Goal: Task Accomplishment & Management: Complete application form

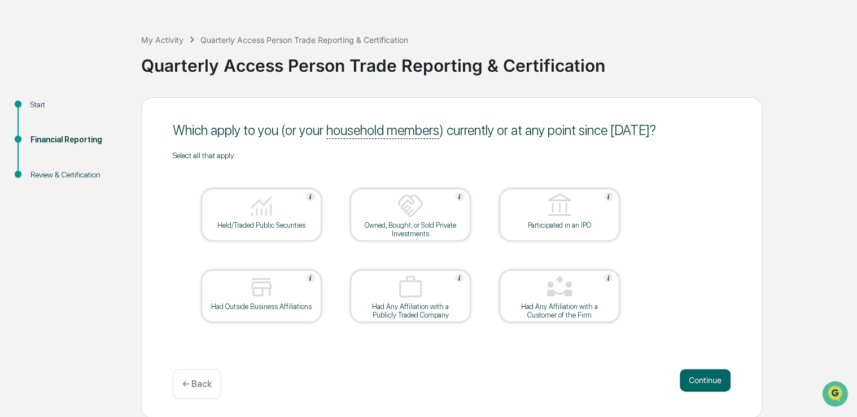
click at [265, 220] on div at bounding box center [261, 206] width 113 height 29
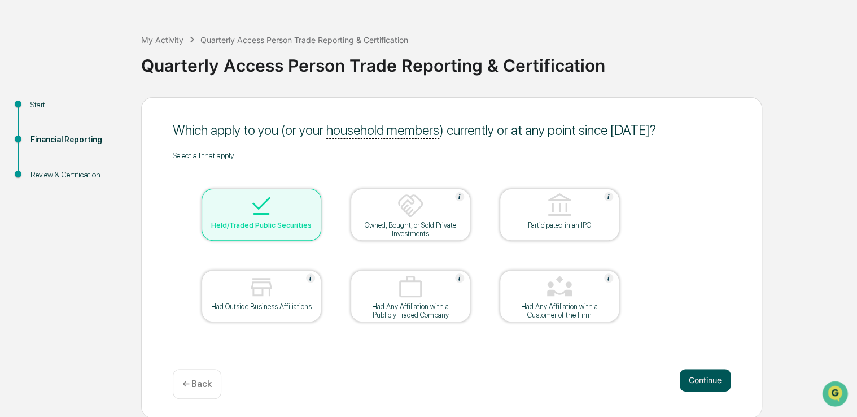
click at [690, 383] on button "Continue" at bounding box center [705, 380] width 51 height 23
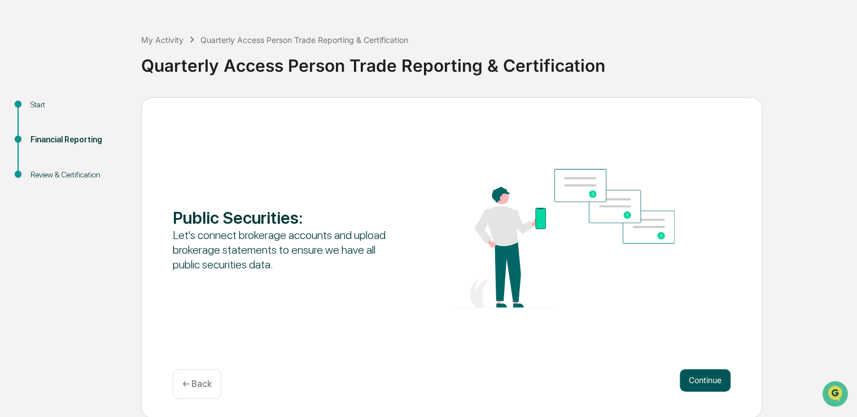
click at [707, 378] on button "Continue" at bounding box center [705, 380] width 51 height 23
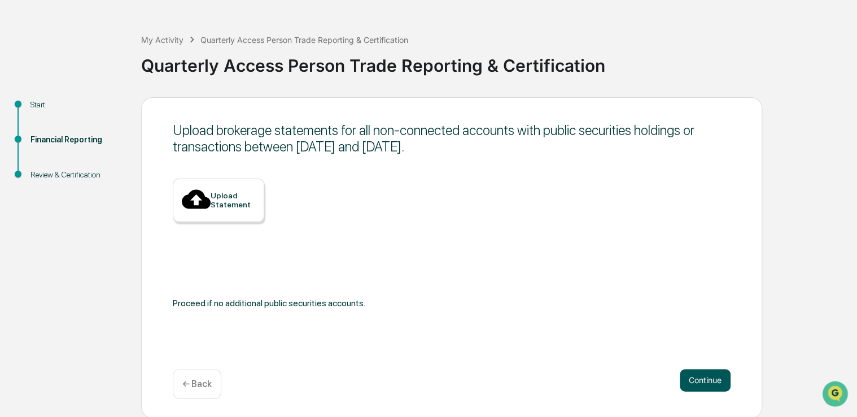
click at [703, 381] on button "Continue" at bounding box center [705, 380] width 51 height 23
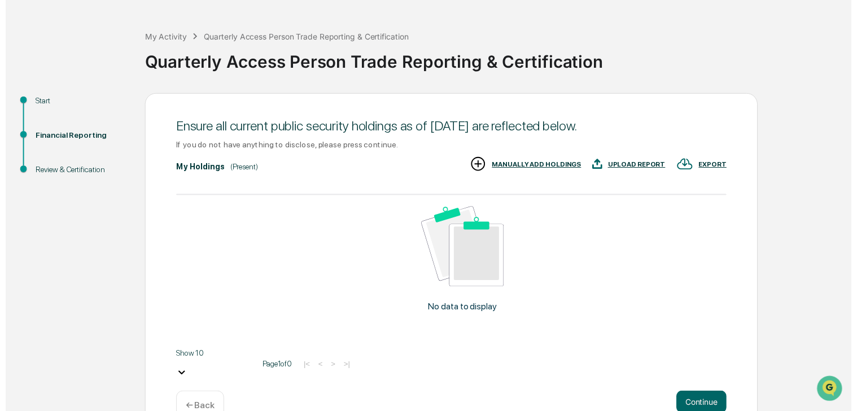
scroll to position [57, 0]
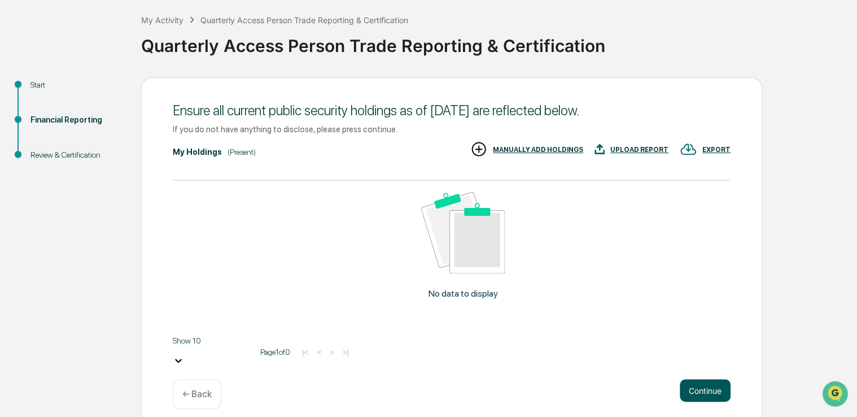
click at [686, 379] on button "Continue" at bounding box center [705, 390] width 51 height 23
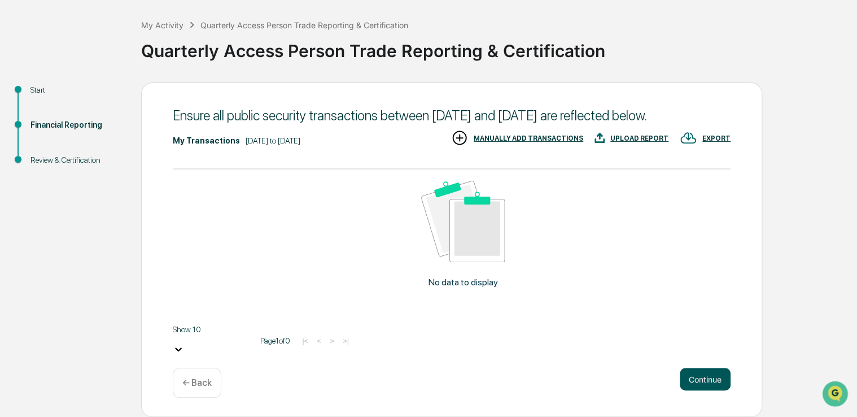
click at [690, 377] on button "Continue" at bounding box center [705, 379] width 51 height 23
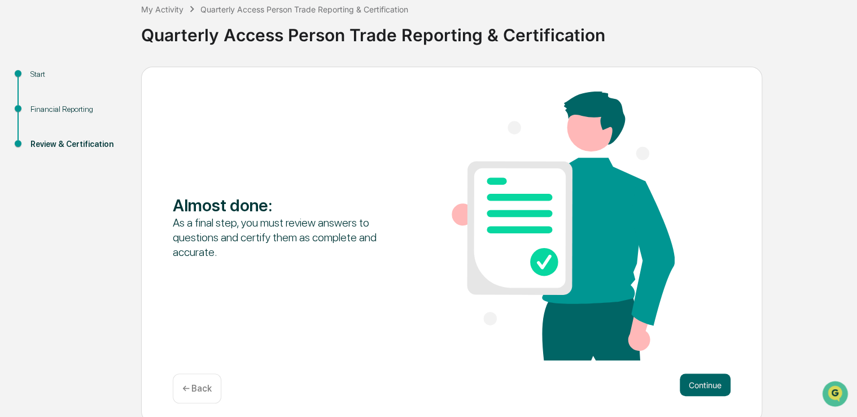
scroll to position [73, 0]
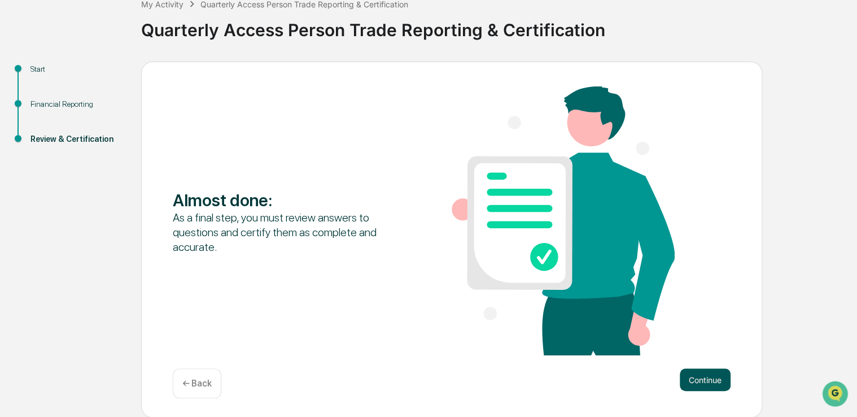
click at [690, 374] on button "Continue" at bounding box center [705, 379] width 51 height 23
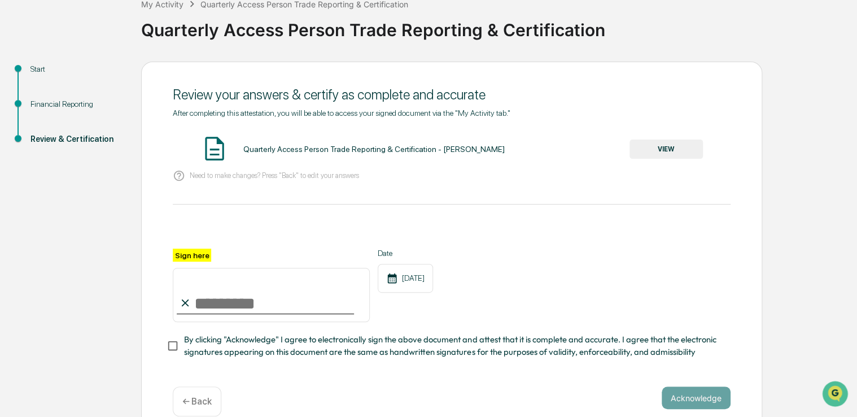
click at [247, 296] on input "Sign here" at bounding box center [271, 295] width 197 height 54
type input "**********"
click at [673, 402] on button "Acknowledge" at bounding box center [696, 397] width 69 height 23
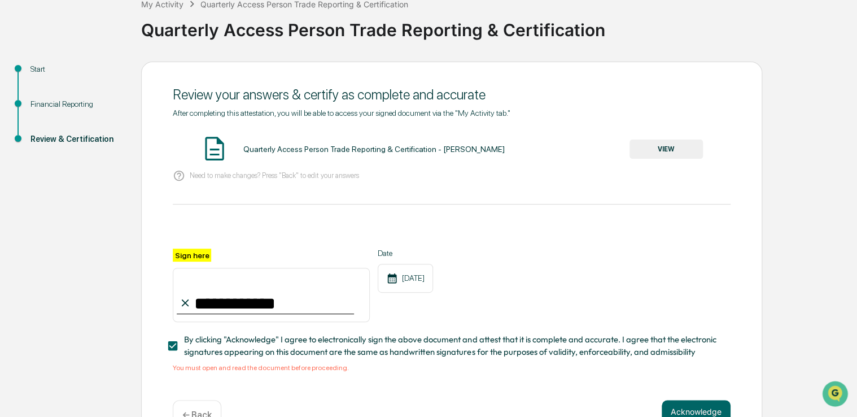
click at [662, 152] on button "VIEW" at bounding box center [666, 148] width 73 height 19
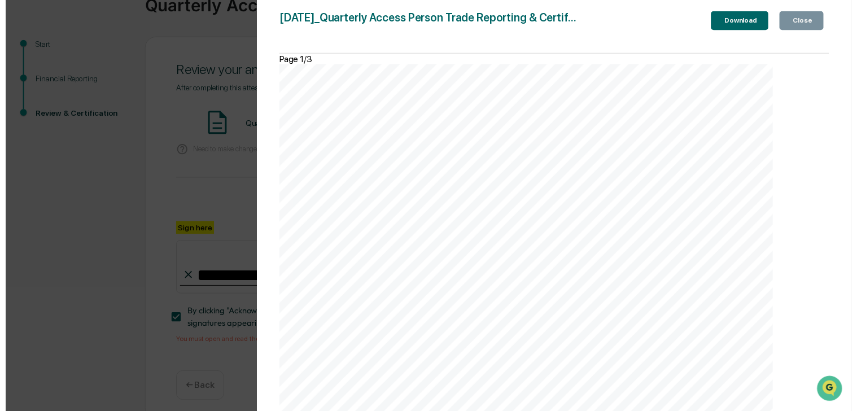
scroll to position [108, 0]
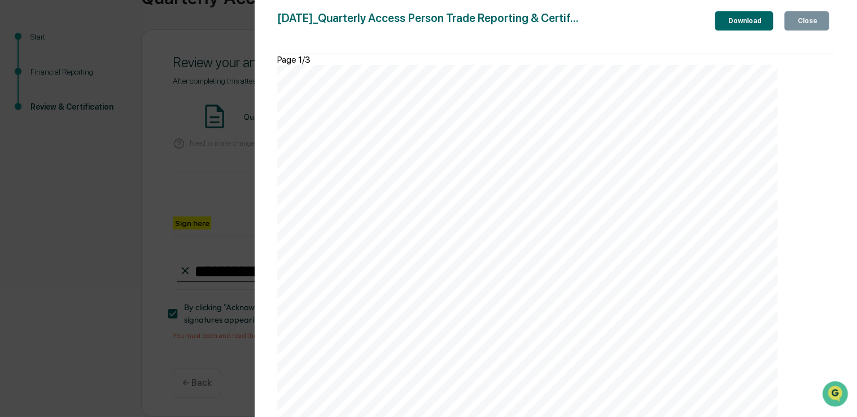
click at [796, 21] on icon "button" at bounding box center [796, 21] width 0 height 0
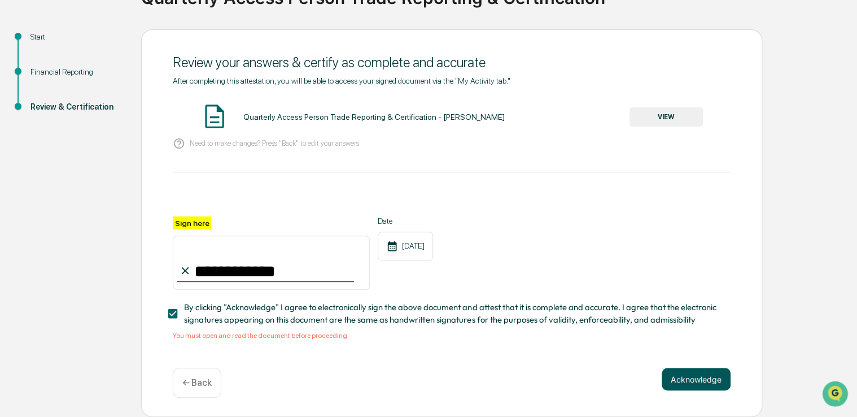
click at [691, 378] on button "Acknowledge" at bounding box center [696, 379] width 69 height 23
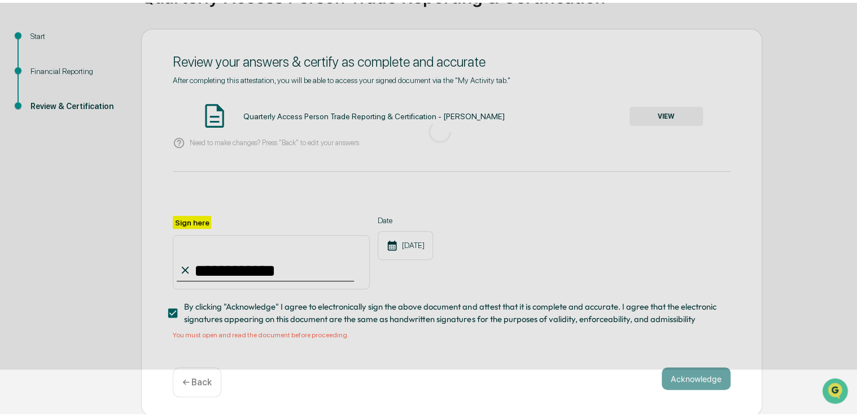
scroll to position [37, 0]
